Goal: Find specific page/section: Find specific page/section

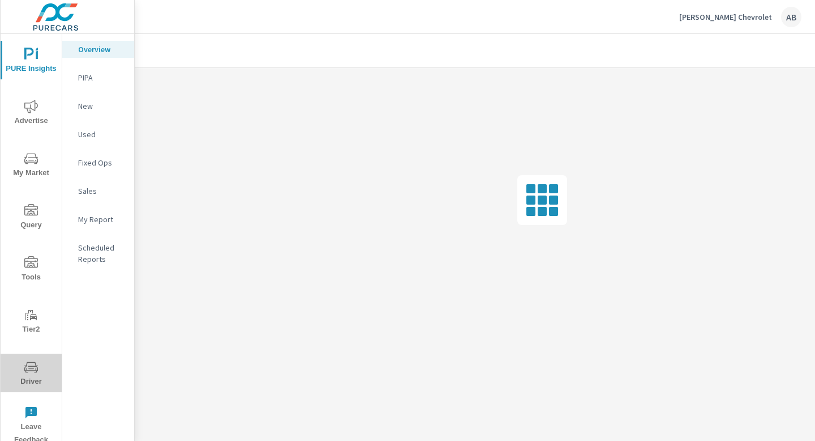
click at [20, 379] on span "Driver" at bounding box center [31, 374] width 54 height 28
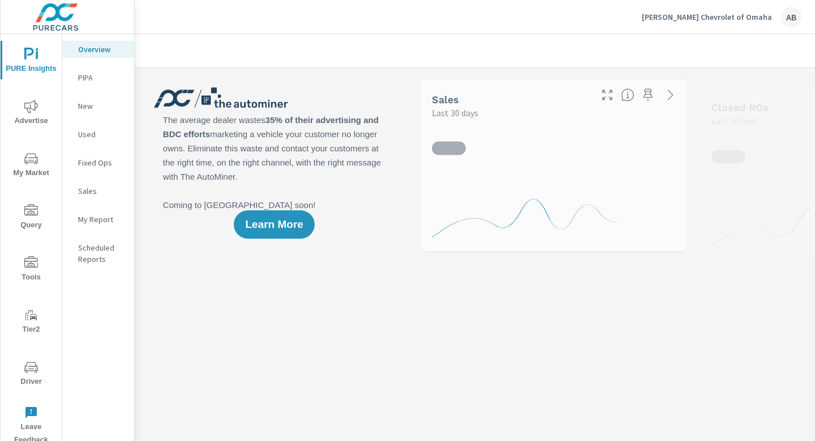
click at [29, 373] on span "Driver" at bounding box center [31, 374] width 54 height 28
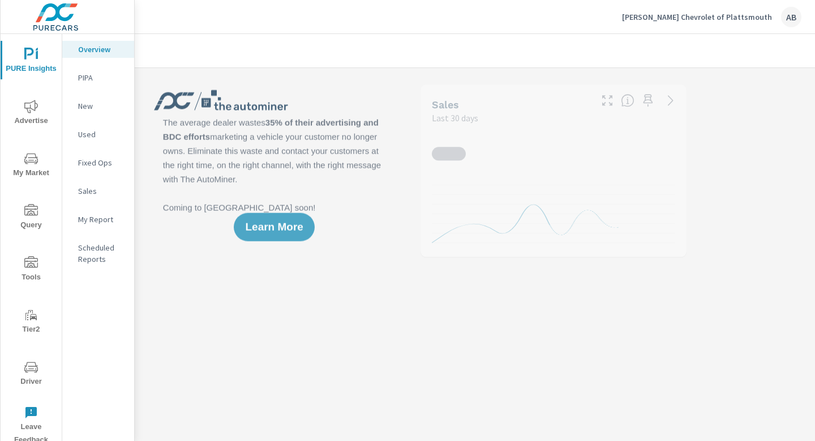
click at [31, 373] on icon "nav menu" at bounding box center [31, 367] width 14 height 14
